Goal: Information Seeking & Learning: Learn about a topic

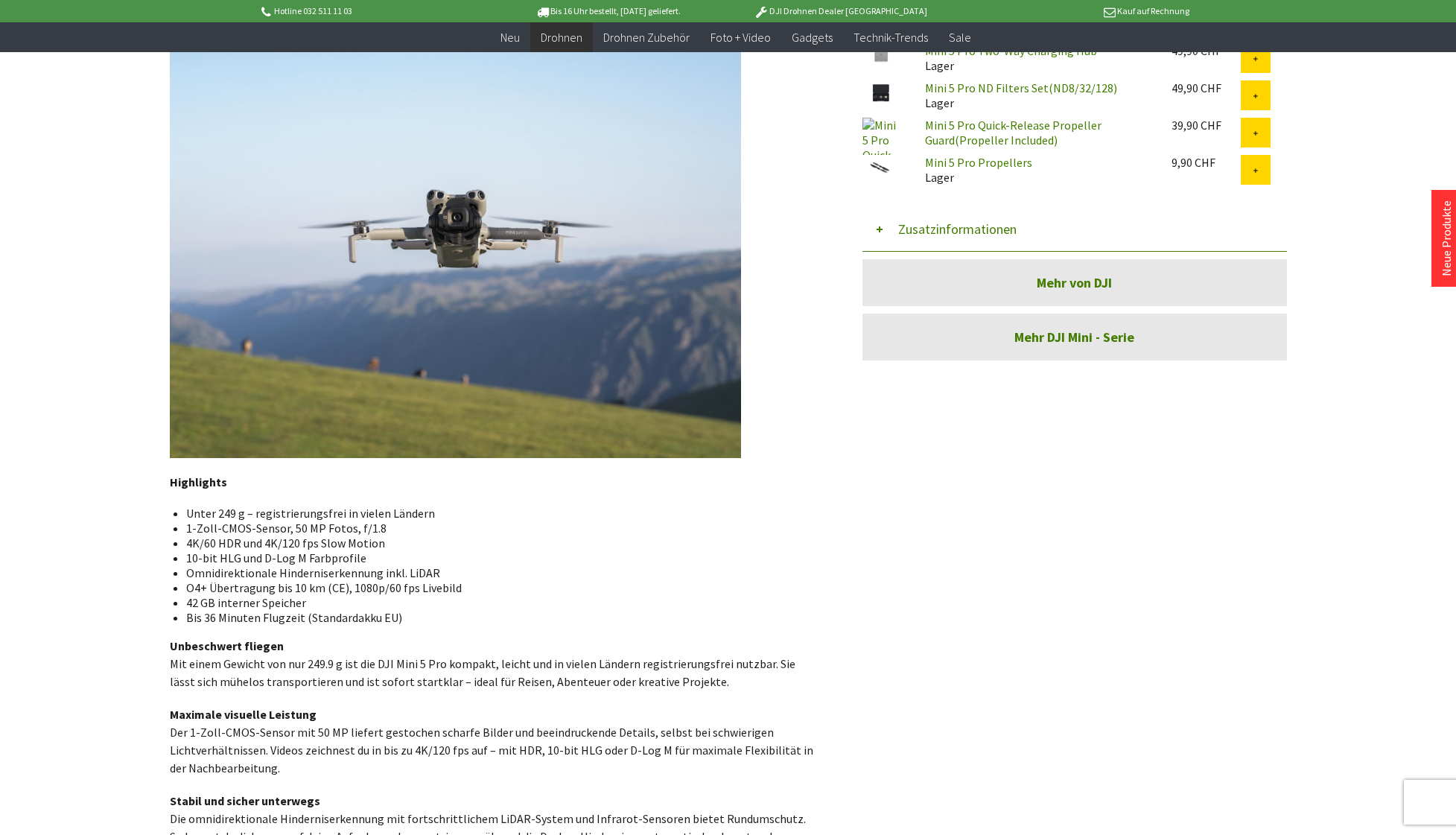
scroll to position [745, 0]
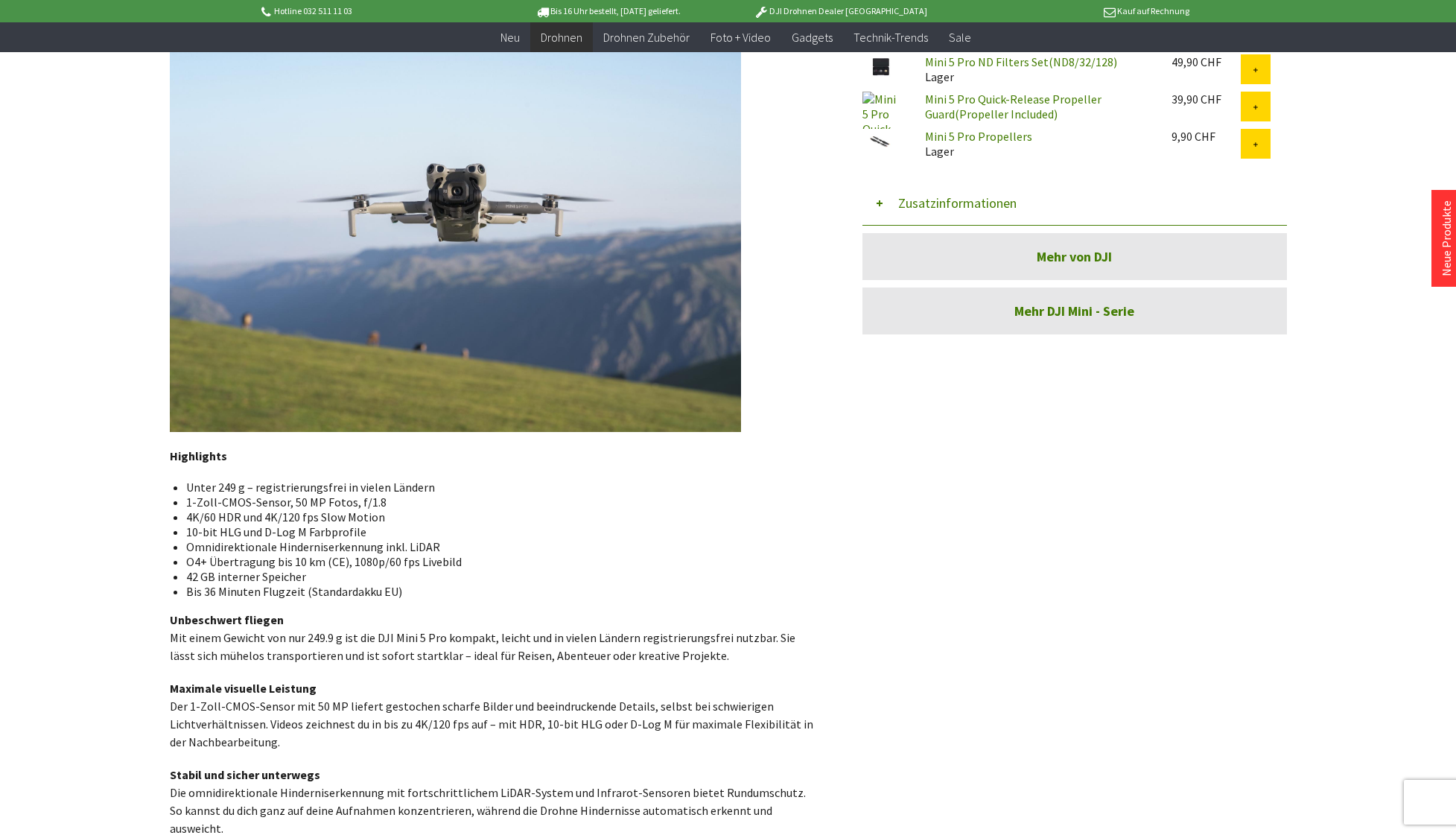
click at [417, 544] on li "Omnidirektionale Hinderniserkennung inkl. LiDAR" at bounding box center [496, 546] width 620 height 15
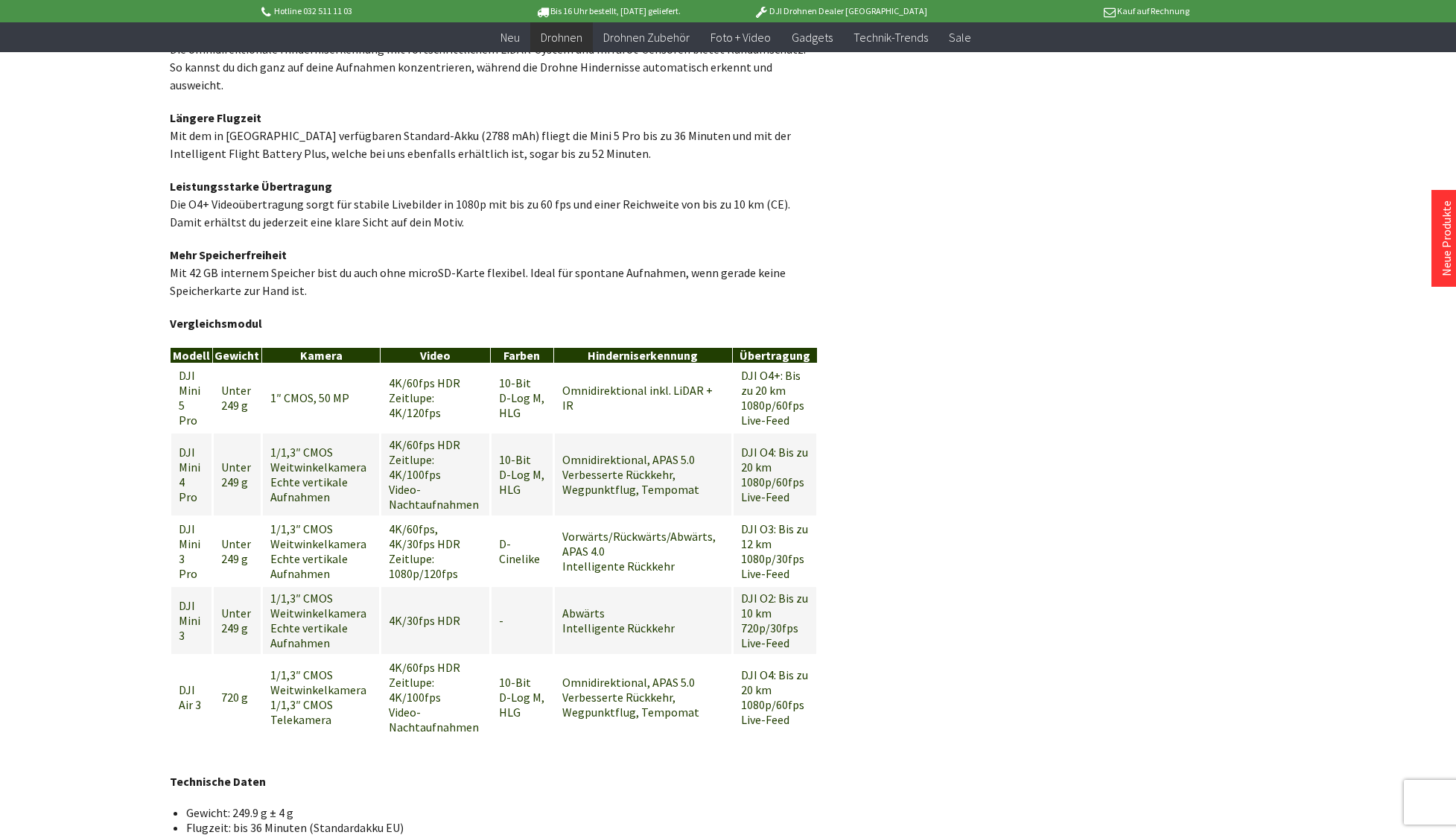
scroll to position [1490, 0]
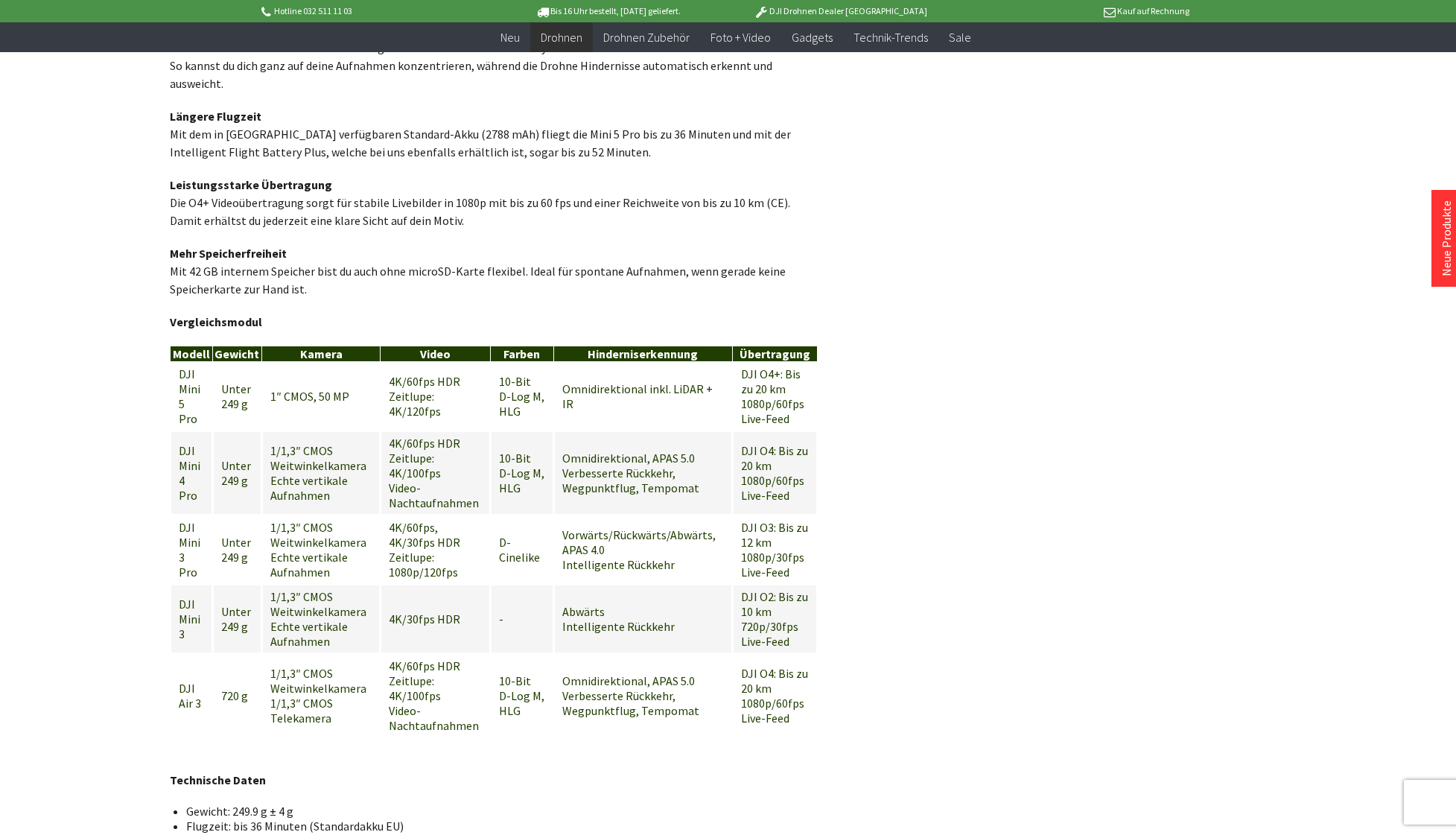
click at [581, 376] on td "Omnidirektional inkl. LiDAR + IR" at bounding box center [643, 396] width 178 height 68
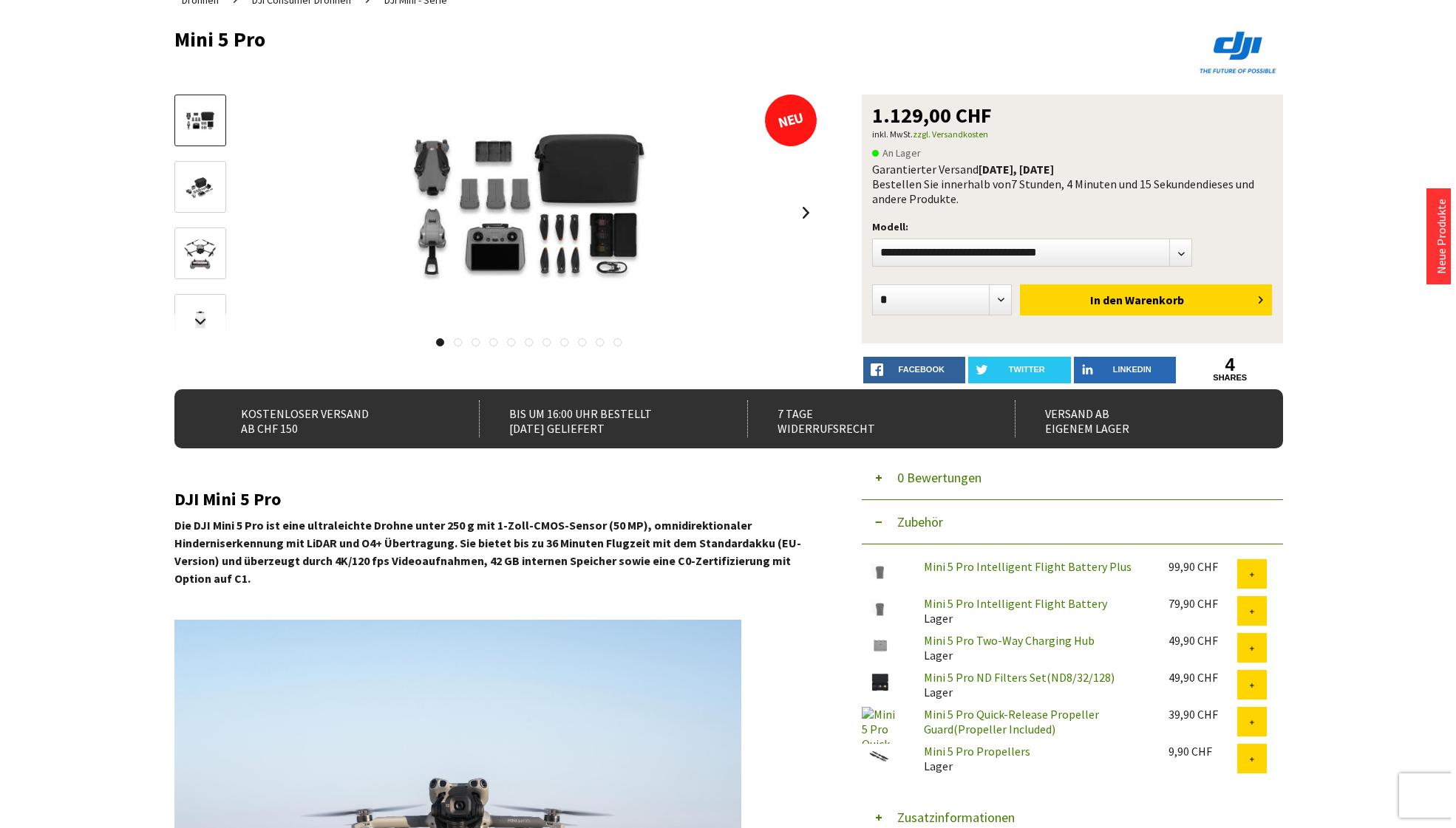
scroll to position [0, 0]
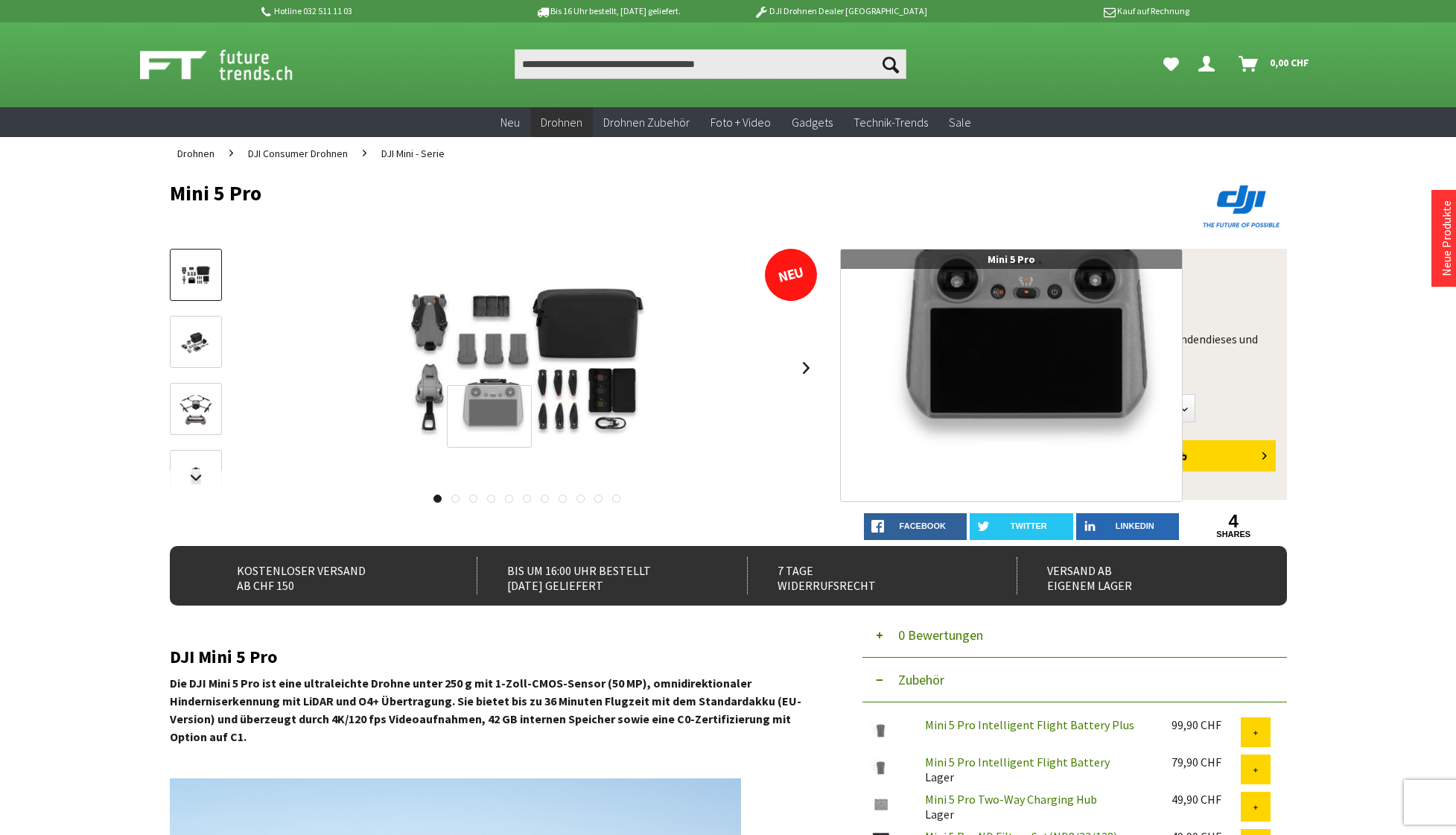
click at [489, 417] on div at bounding box center [489, 417] width 86 height 64
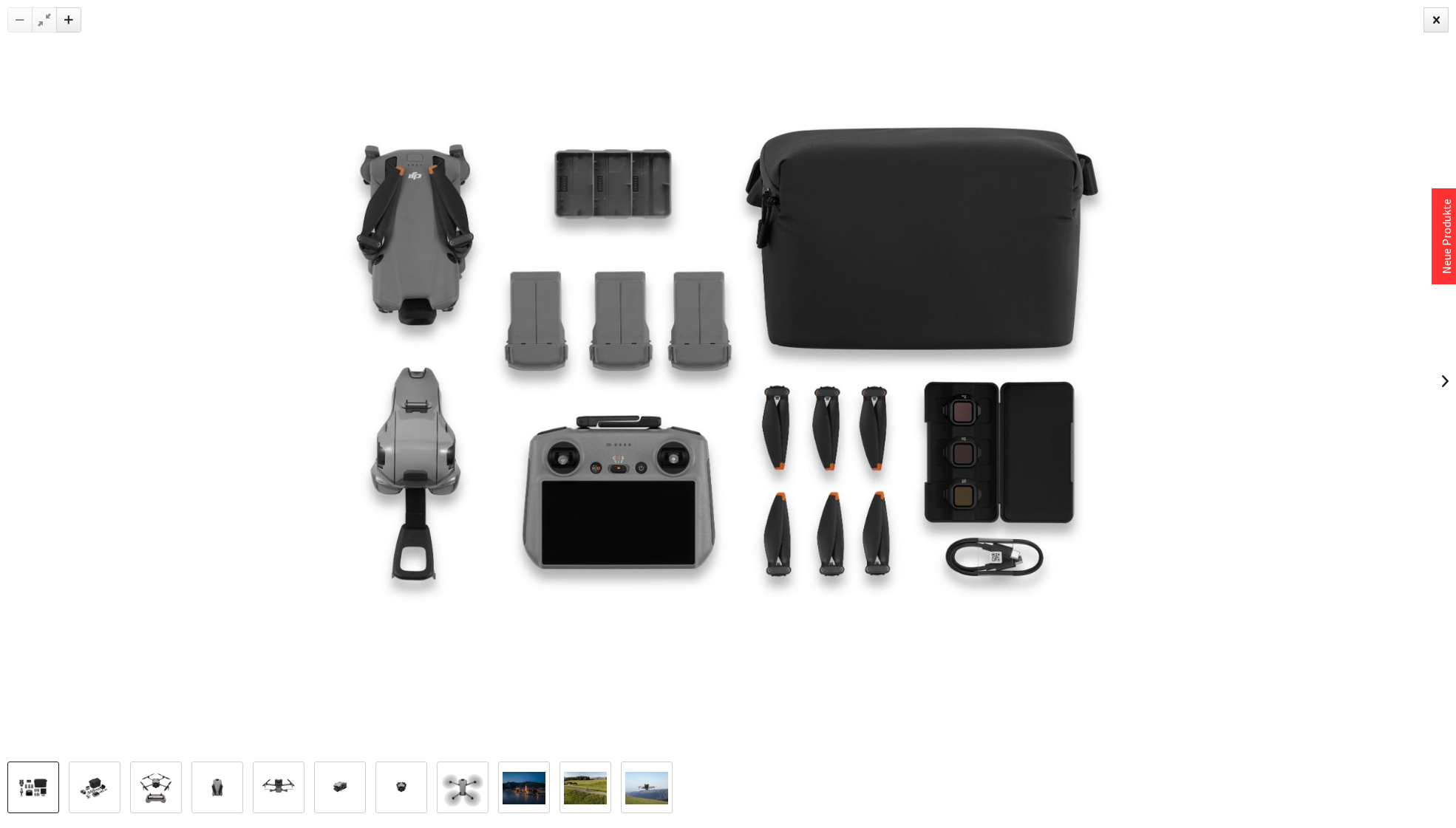
click at [606, 510] on img at bounding box center [727, 381] width 1142 height 762
click at [1220, 490] on img at bounding box center [727, 381] width 1142 height 762
click at [87, 792] on img at bounding box center [94, 788] width 43 height 29
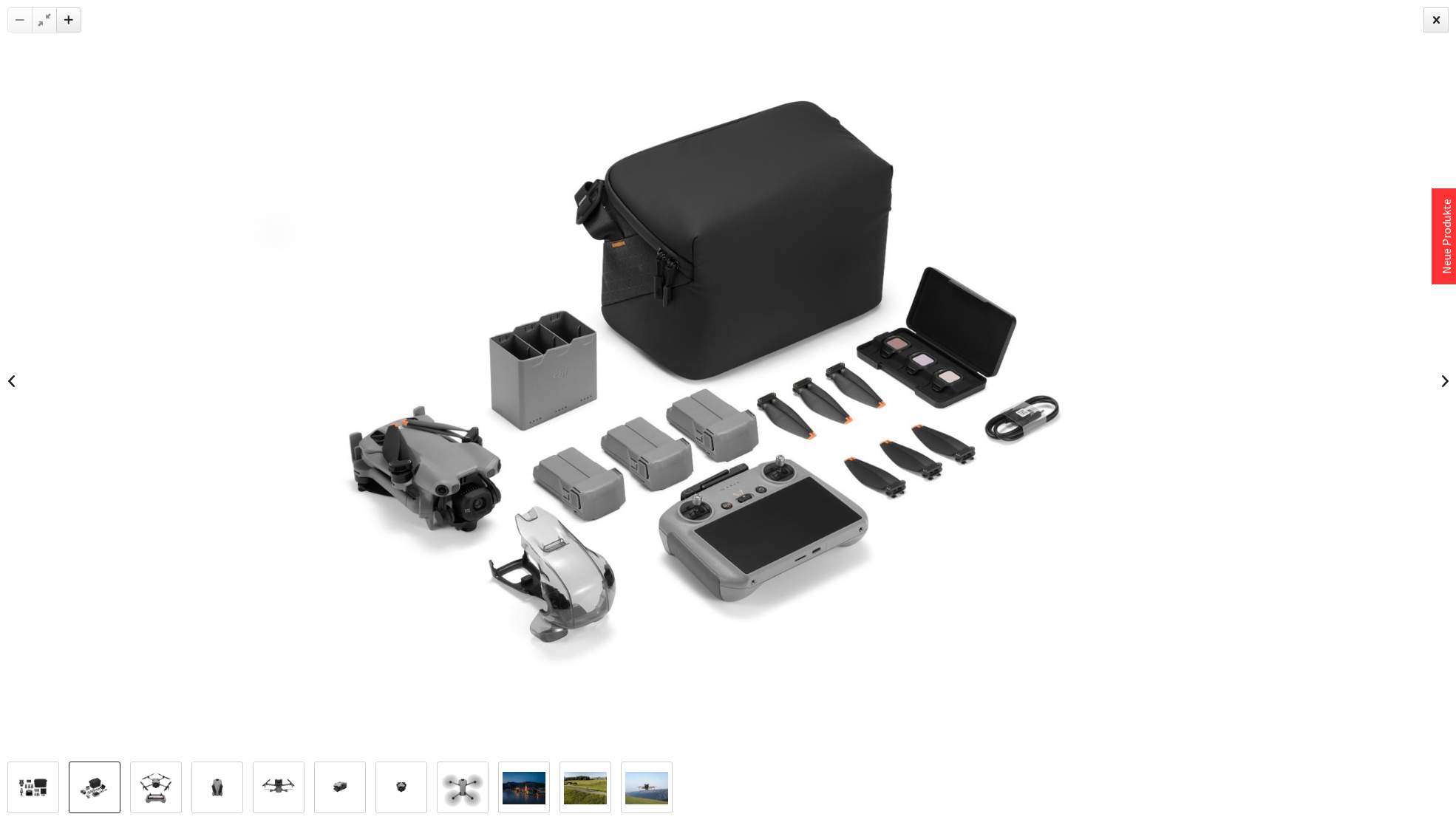
click at [150, 791] on img at bounding box center [156, 788] width 43 height 43
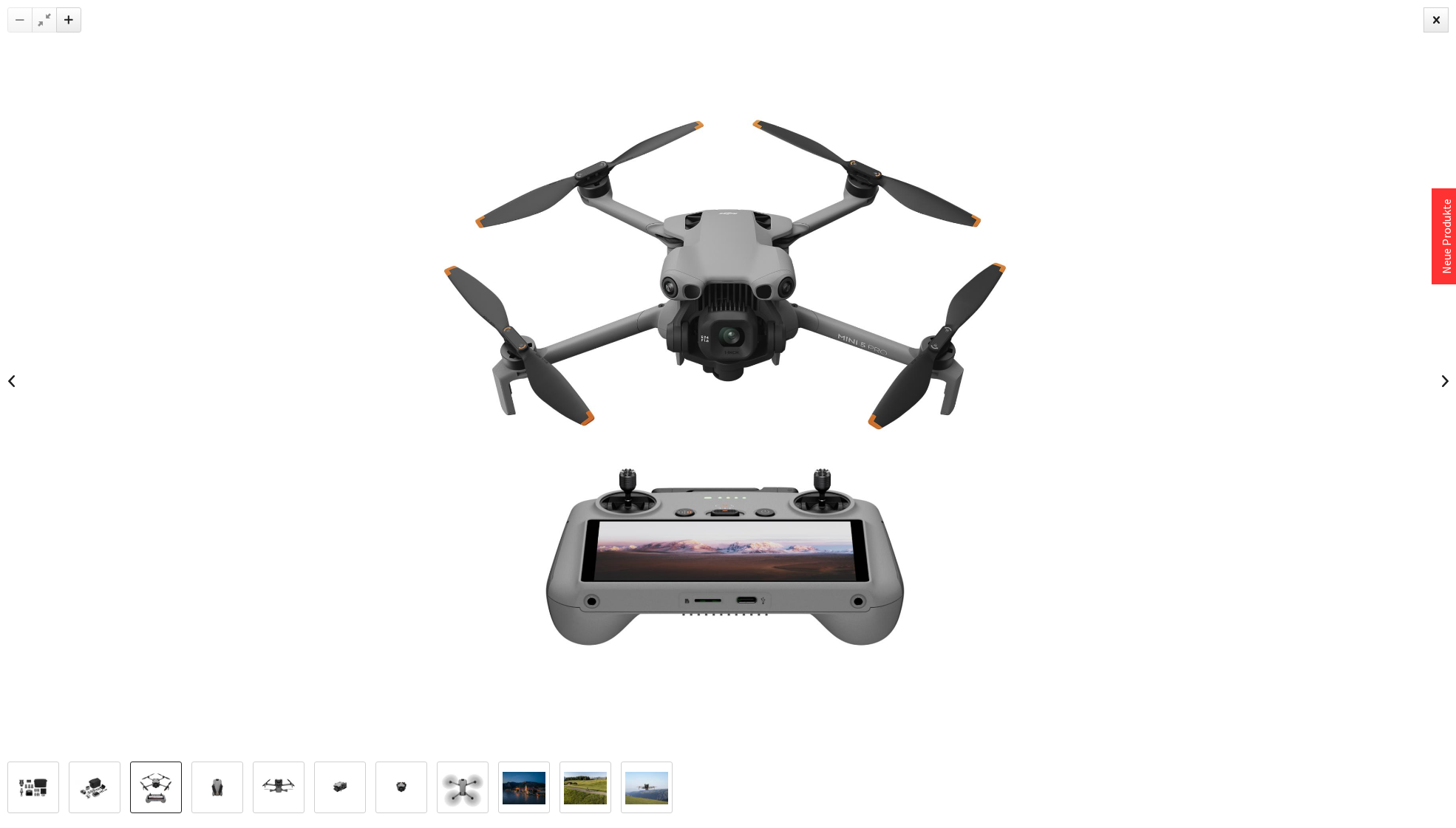
click at [201, 791] on img at bounding box center [217, 788] width 43 height 43
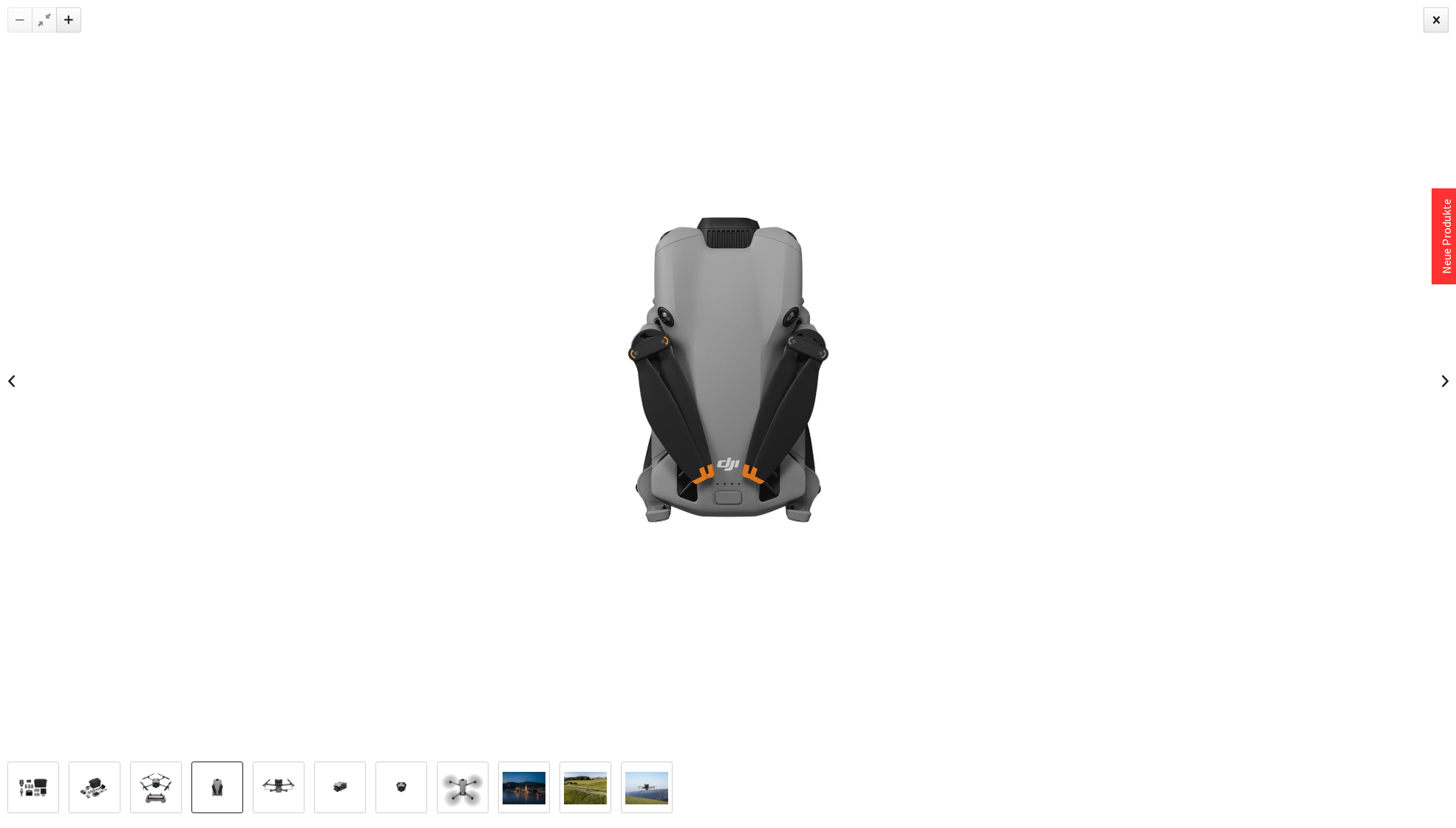
click at [263, 791] on img at bounding box center [278, 788] width 43 height 43
